Goal: Information Seeking & Learning: Check status

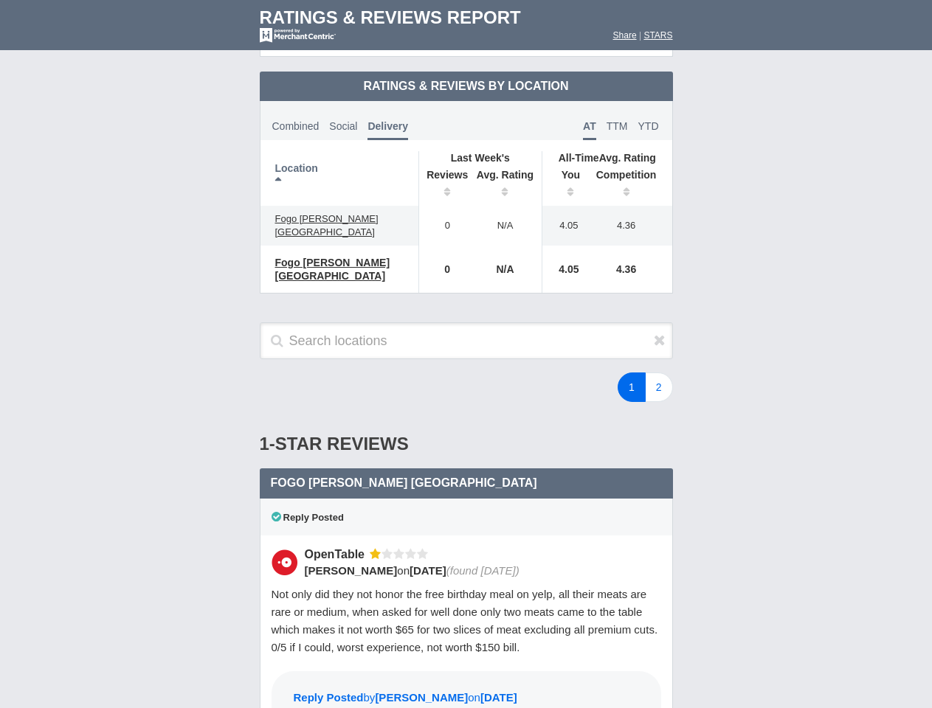
scroll to position [715, 0]
click at [466, 373] on div "1 2" at bounding box center [558, 388] width 258 height 30
click at [339, 166] on th "Location" at bounding box center [339, 178] width 159 height 55
click at [443, 173] on th "Reviews" at bounding box center [443, 185] width 50 height 41
click at [505, 173] on th "Avg. Rating" at bounding box center [506, 185] width 74 height 41
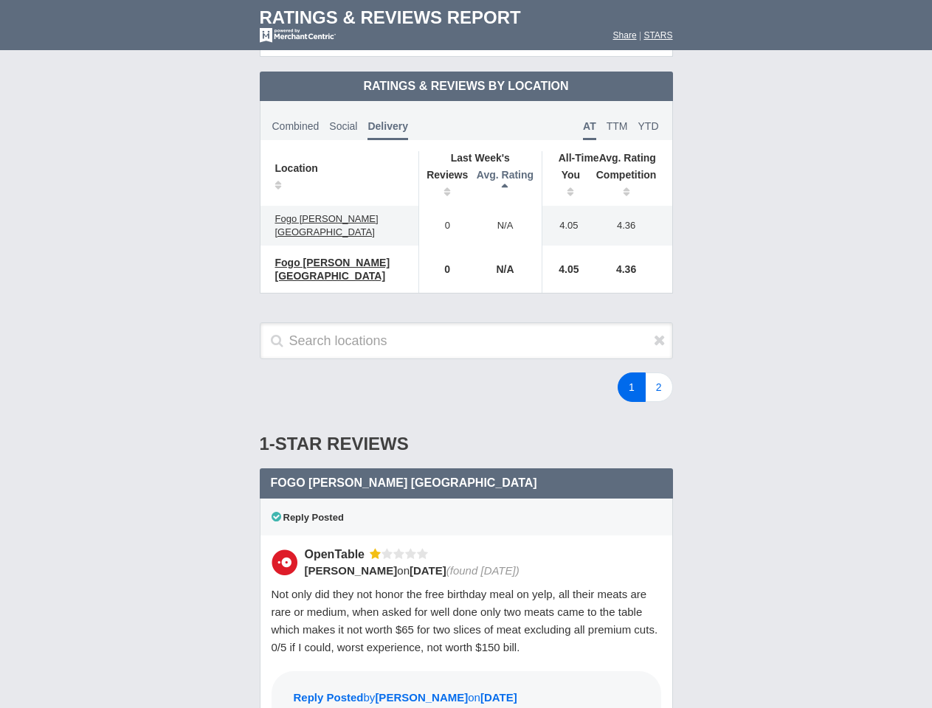
click at [565, 173] on th "You" at bounding box center [565, 185] width 46 height 41
click at [630, 173] on th "Competition" at bounding box center [630, 185] width 84 height 41
click at [466, 499] on div "Reply Posted" at bounding box center [466, 517] width 413 height 37
click at [660, 333] on icon at bounding box center [660, 340] width 12 height 15
